Goal: Task Accomplishment & Management: Use online tool/utility

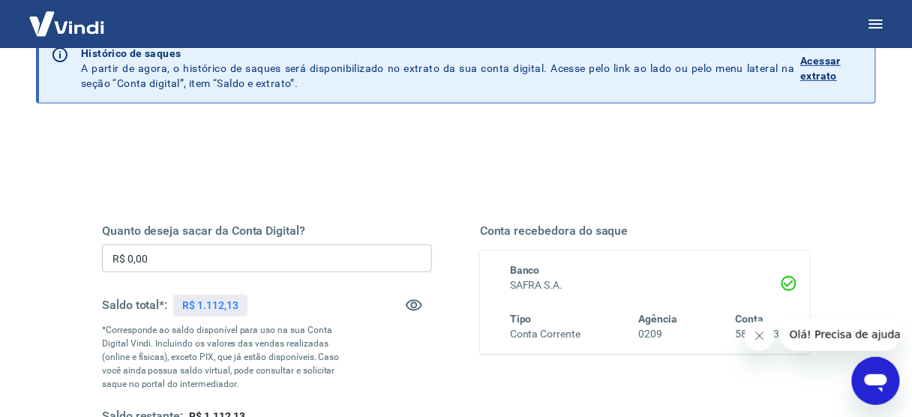
scroll to position [60, 0]
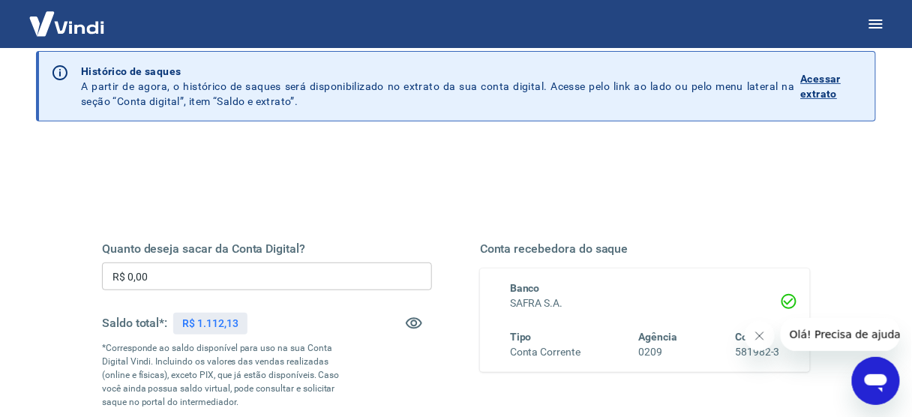
click at [284, 278] on input "R$ 0,00" at bounding box center [267, 277] width 330 height 28
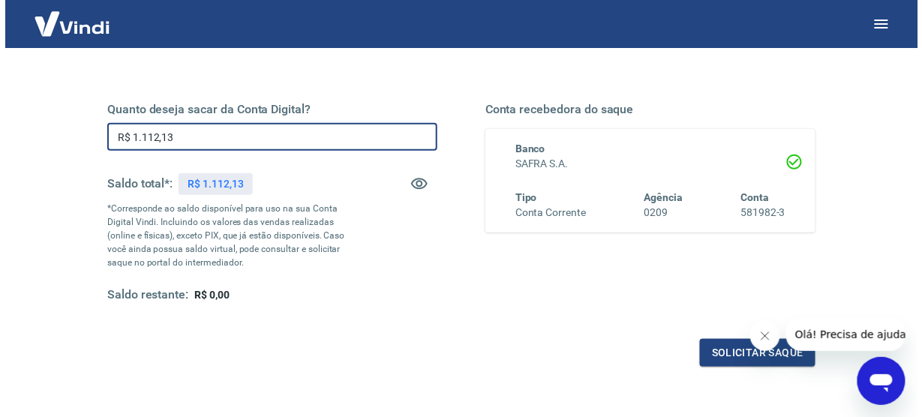
scroll to position [180, 0]
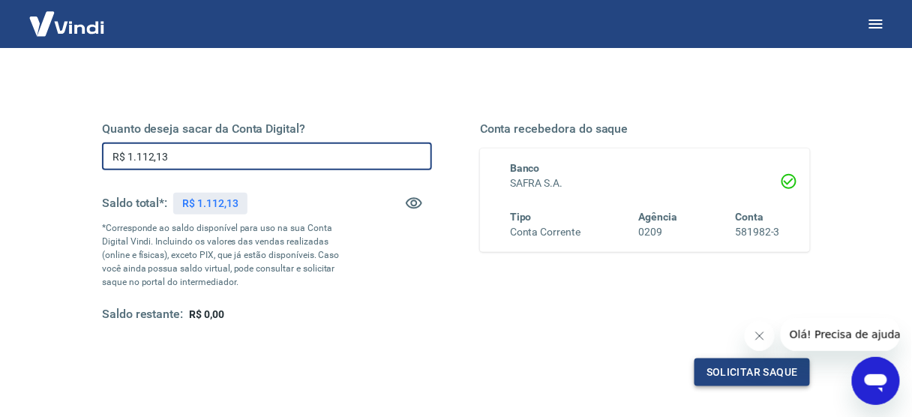
type input "R$ 1.112,13"
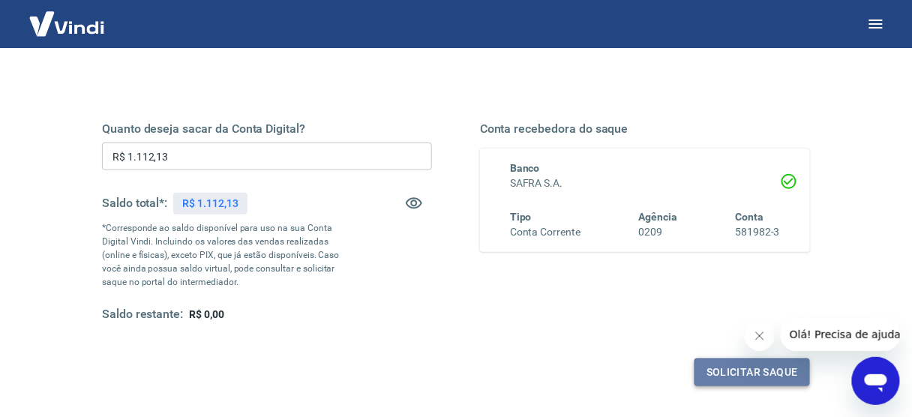
click at [738, 373] on button "Solicitar saque" at bounding box center [753, 373] width 116 height 28
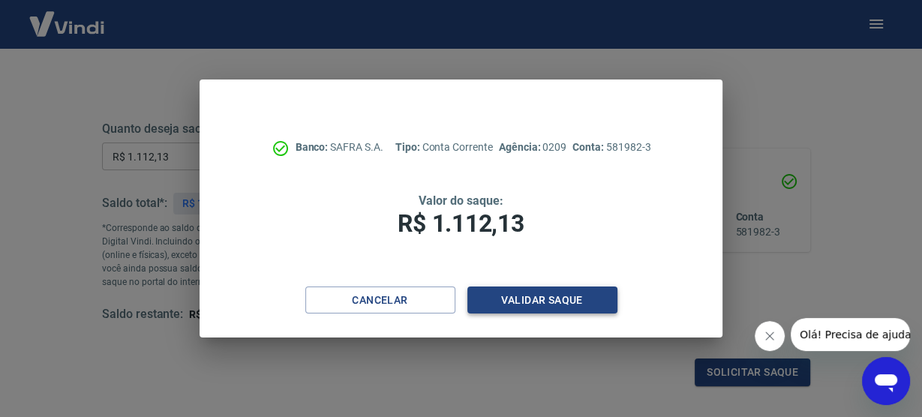
click at [566, 299] on button "Validar saque" at bounding box center [542, 301] width 150 height 28
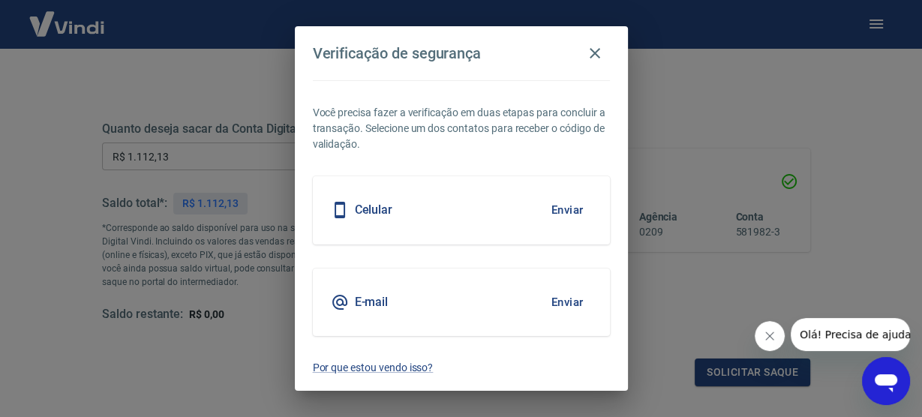
click at [460, 300] on div "E-mail Enviar" at bounding box center [461, 303] width 297 height 68
click at [564, 299] on button "Enviar" at bounding box center [567, 303] width 49 height 32
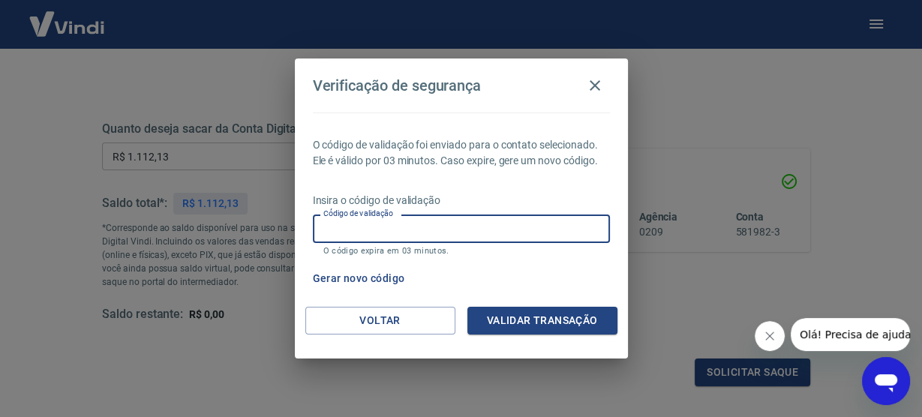
click at [410, 224] on input "Código de validação" at bounding box center [461, 229] width 297 height 28
paste input "496044"
type input "496044"
click at [522, 320] on button "Validar transação" at bounding box center [542, 321] width 150 height 28
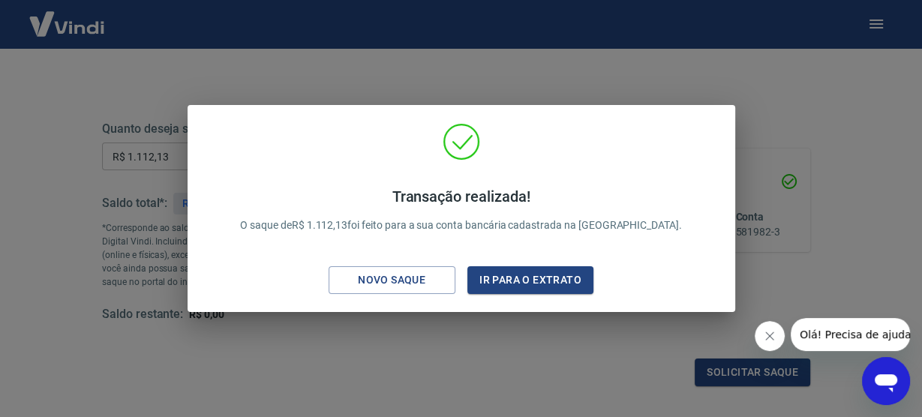
click at [551, 320] on div "Transação realizada! O saque de R$ 1.112,13 foi feito para a sua conta bancária…" at bounding box center [461, 208] width 922 height 417
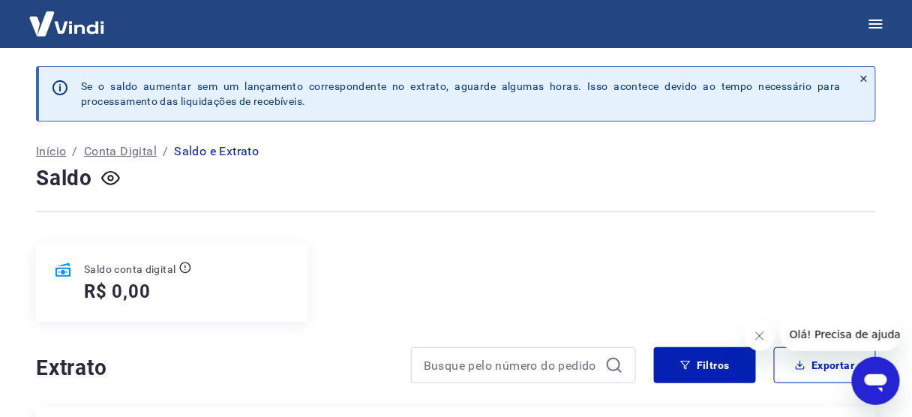
scroll to position [60, 0]
